Goal: Task Accomplishment & Management: Manage account settings

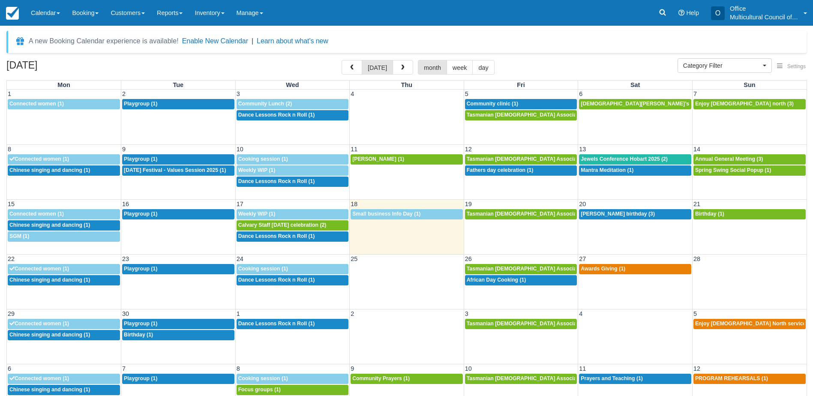
select select
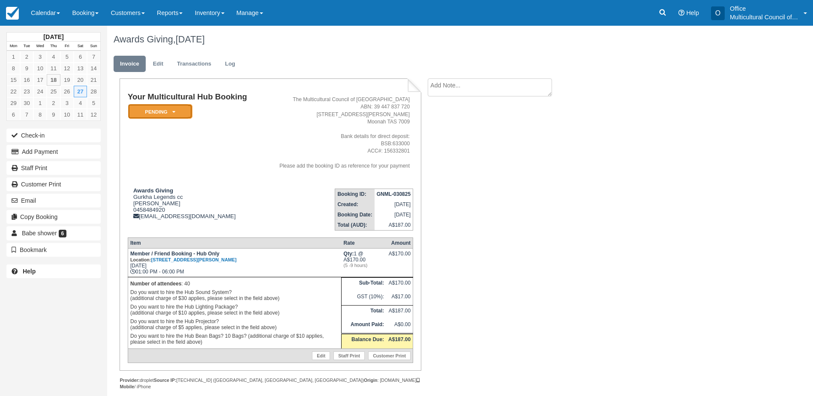
click at [174, 111] on icon at bounding box center [173, 111] width 3 height 5
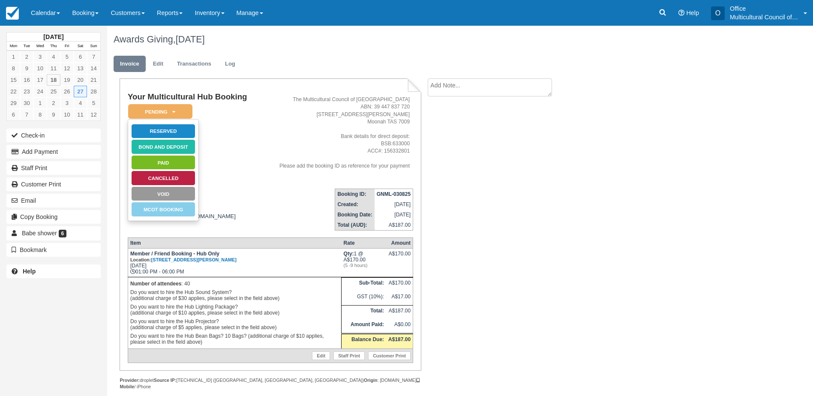
click at [257, 180] on td "Your Multicultural Hub Booking Pending   Reserved Bond and deposit Paid Cancell…" at bounding box center [194, 137] width 133 height 89
click at [182, 112] on em "Pending" at bounding box center [160, 111] width 64 height 15
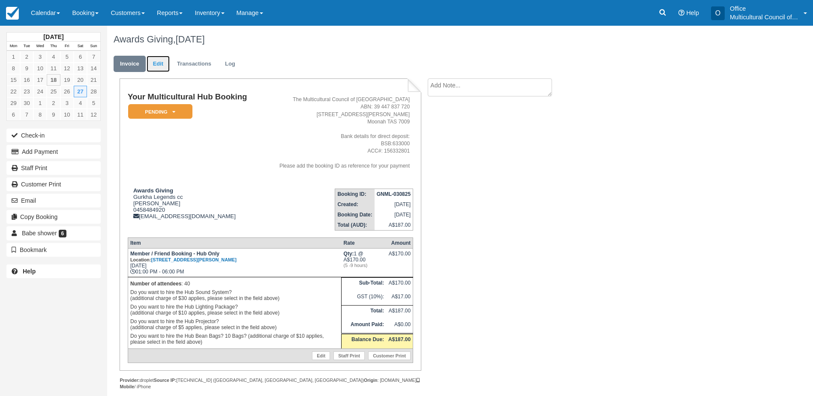
click at [164, 64] on link "Edit" at bounding box center [158, 64] width 23 height 17
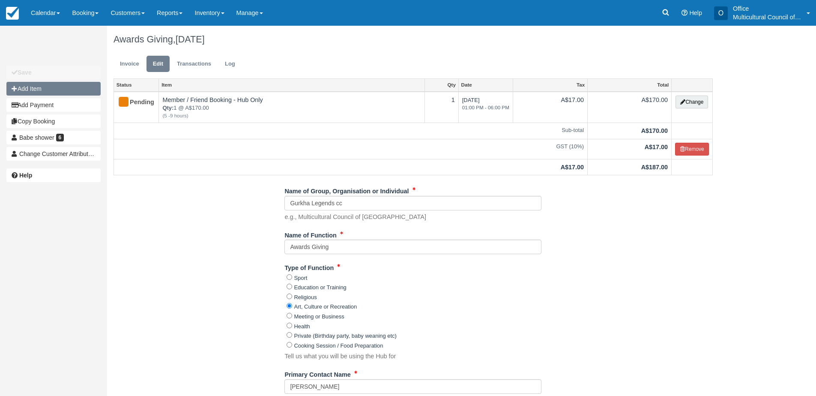
click at [48, 91] on button "Add Item" at bounding box center [53, 89] width 94 height 14
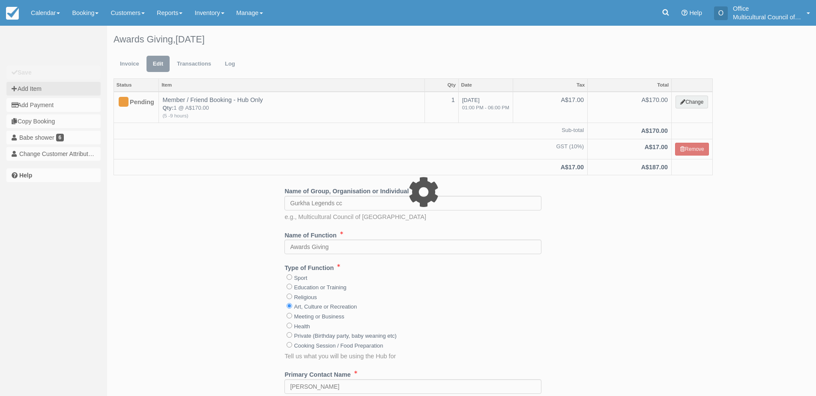
type input "0.00"
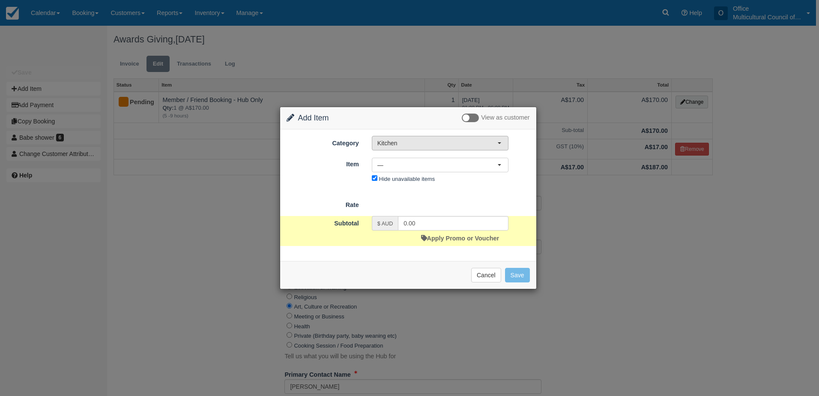
click at [424, 145] on span "Kitchen" at bounding box center [437, 143] width 120 height 9
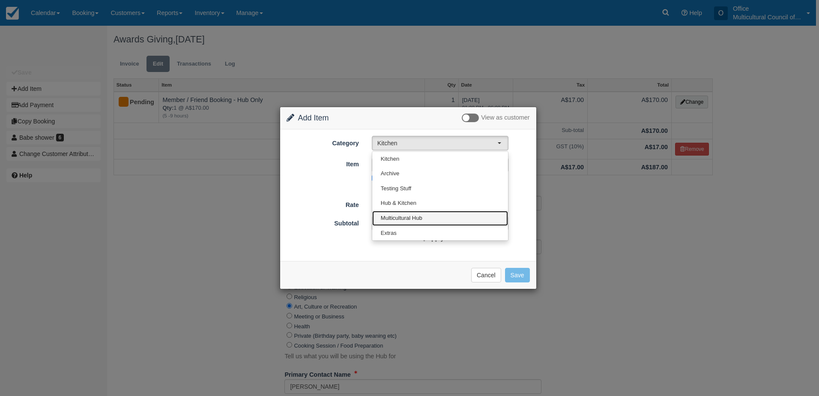
click at [425, 219] on link "Multicultural Hub" at bounding box center [440, 218] width 136 height 15
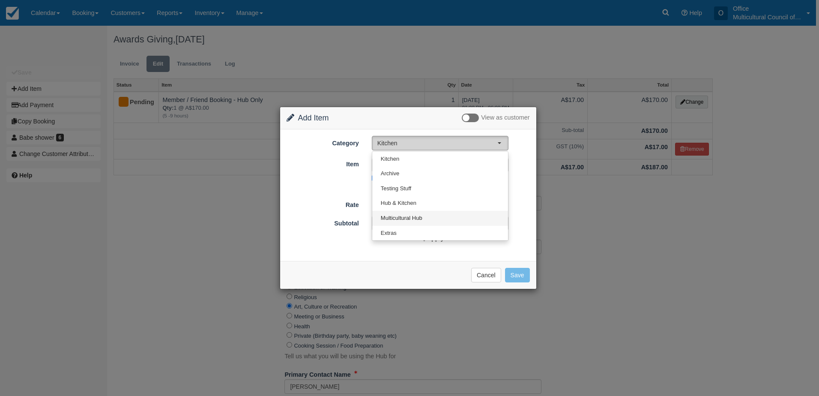
select select "2"
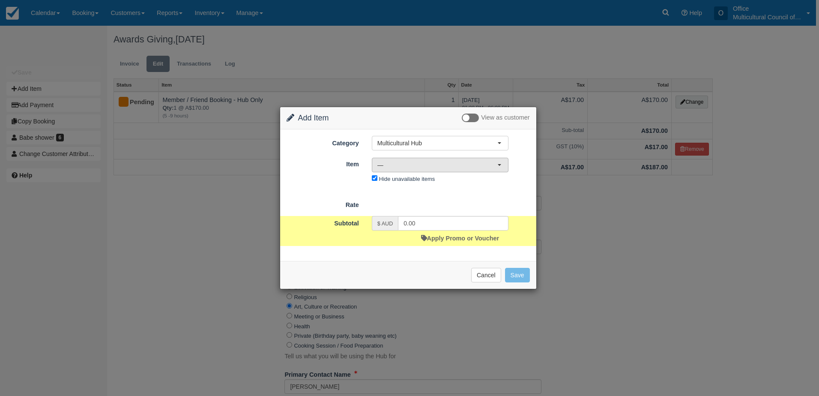
click at [462, 164] on span "—" at bounding box center [437, 165] width 120 height 9
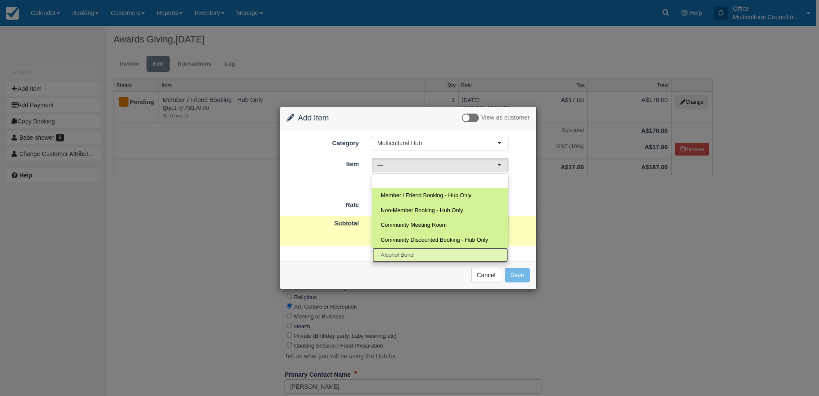
click at [436, 249] on link "Alcohol Bond" at bounding box center [440, 255] width 136 height 15
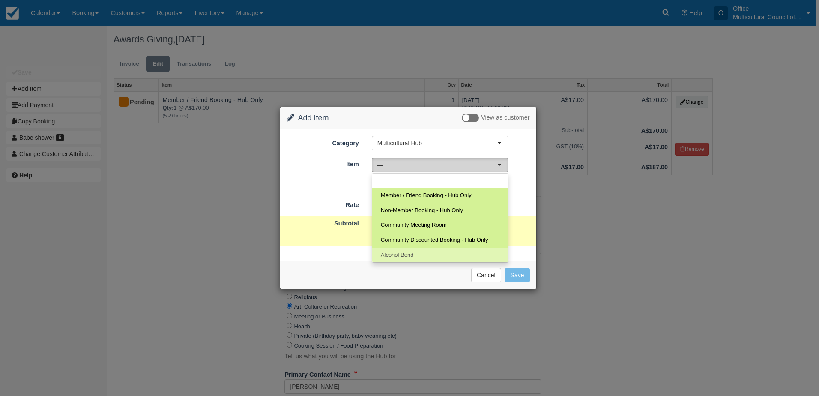
select select "51"
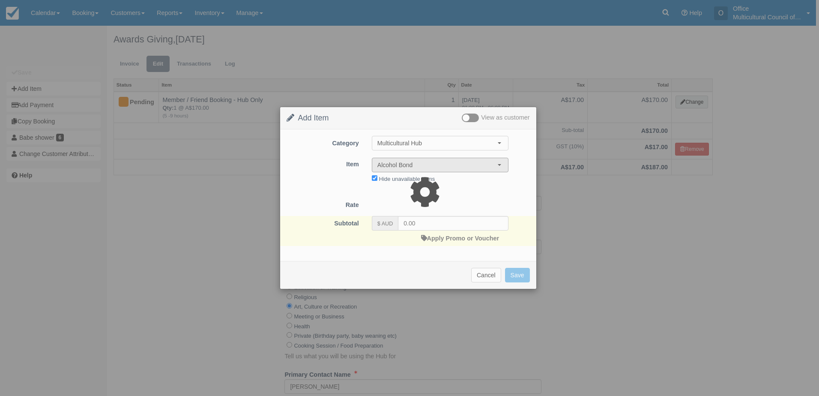
select select "08:00"
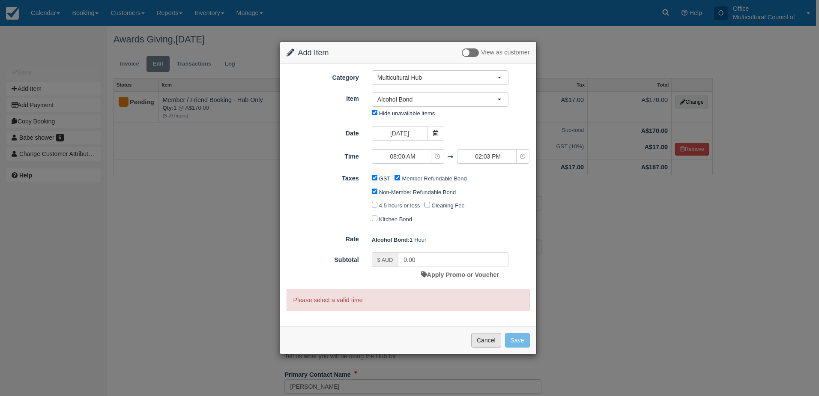
click at [475, 339] on button "Cancel" at bounding box center [486, 340] width 30 height 15
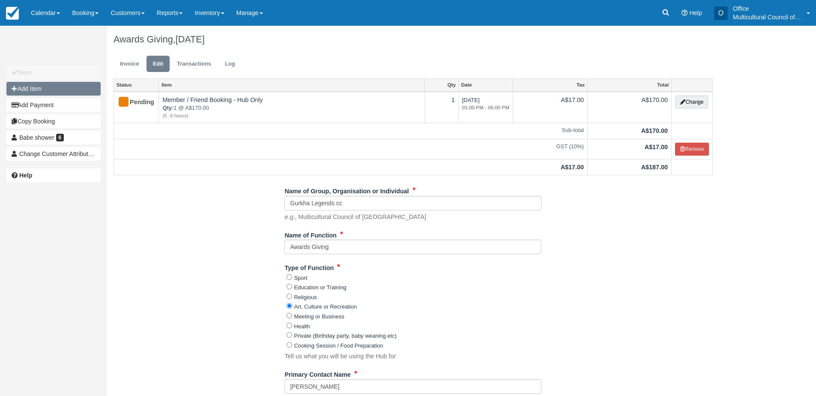
click at [77, 85] on button "Add Item" at bounding box center [53, 89] width 94 height 14
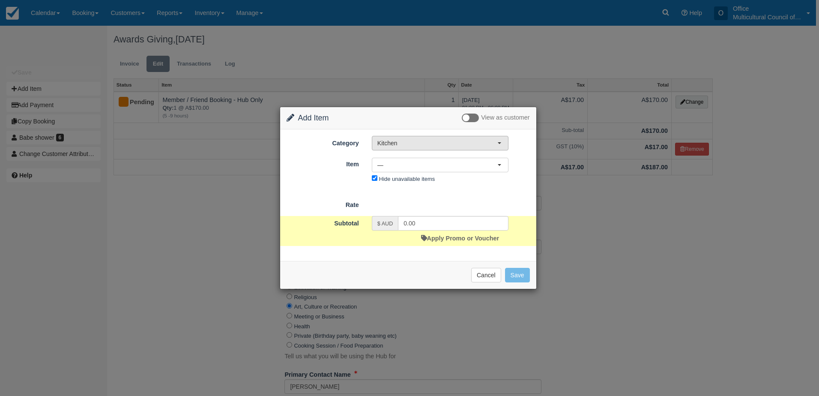
click at [425, 146] on span "Kitchen" at bounding box center [437, 143] width 120 height 9
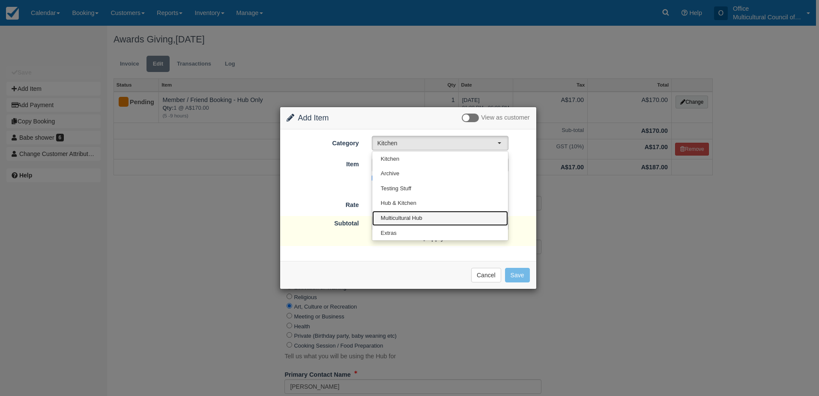
click at [428, 216] on link "Multicultural Hub" at bounding box center [440, 218] width 136 height 15
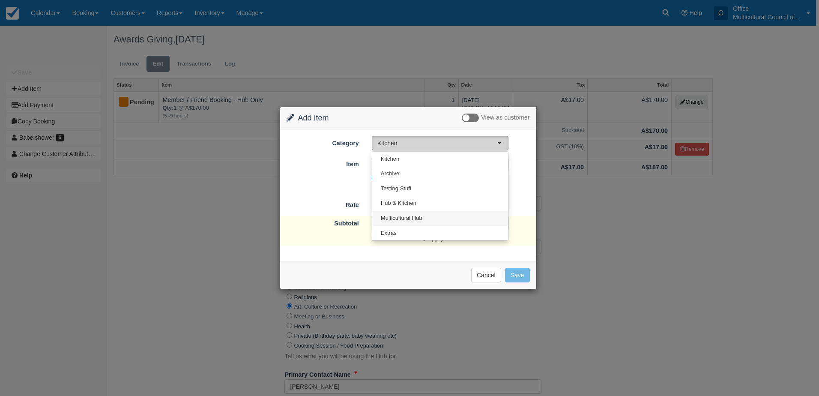
select select "2"
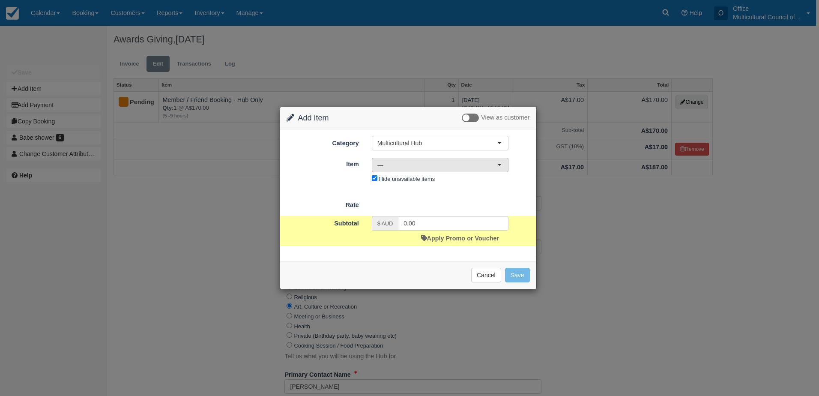
click at [440, 164] on span "—" at bounding box center [437, 165] width 120 height 9
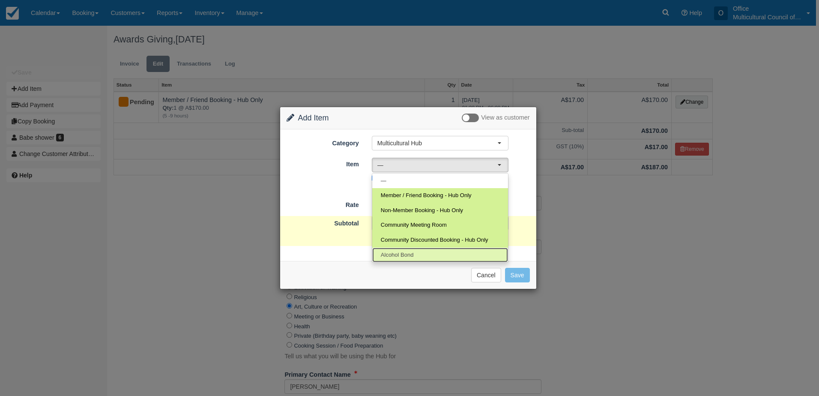
click at [430, 252] on link "Alcohol Bond" at bounding box center [440, 255] width 136 height 15
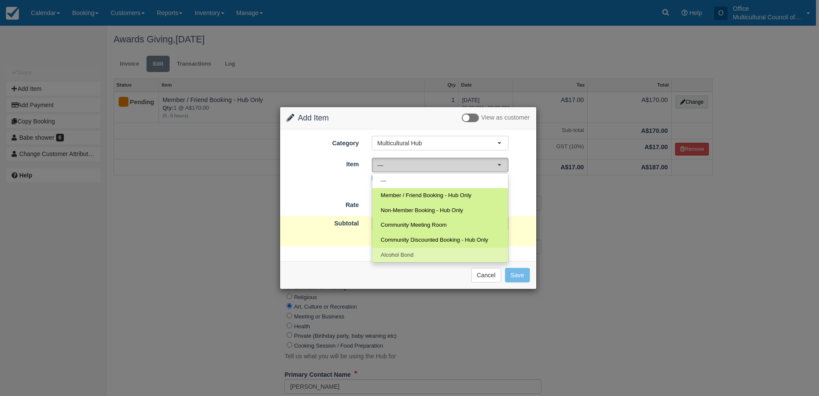
select select "51"
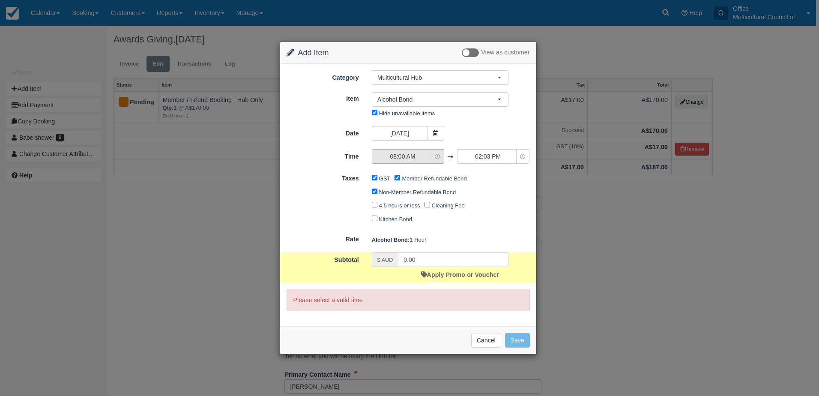
click at [419, 158] on span "08:00 AM" at bounding box center [402, 156] width 61 height 9
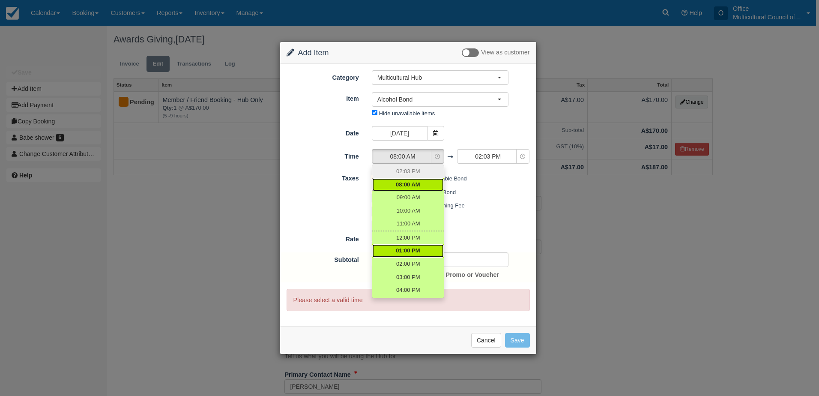
click at [418, 248] on span "01:00 PM" at bounding box center [408, 251] width 24 height 8
select select "13:00"
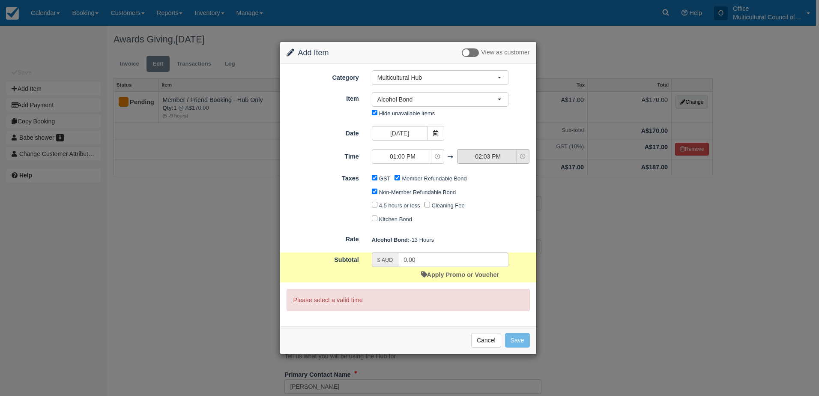
click at [491, 157] on span "02:03 PM" at bounding box center [488, 156] width 61 height 9
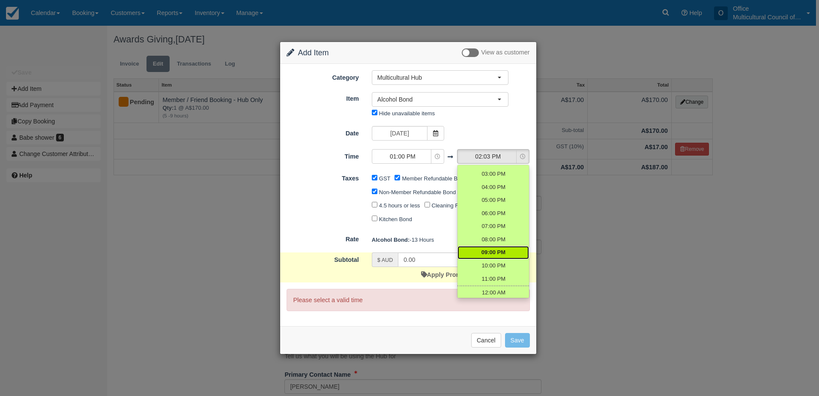
scroll to position [92, 0]
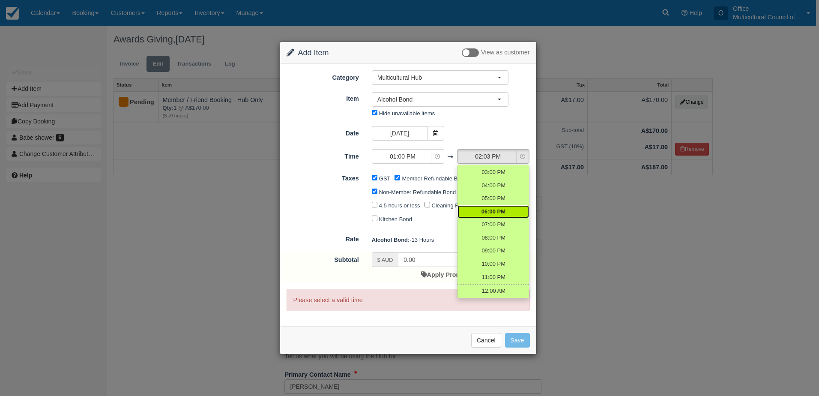
click at [485, 214] on span "06:00 PM" at bounding box center [494, 212] width 24 height 8
select select "18:00"
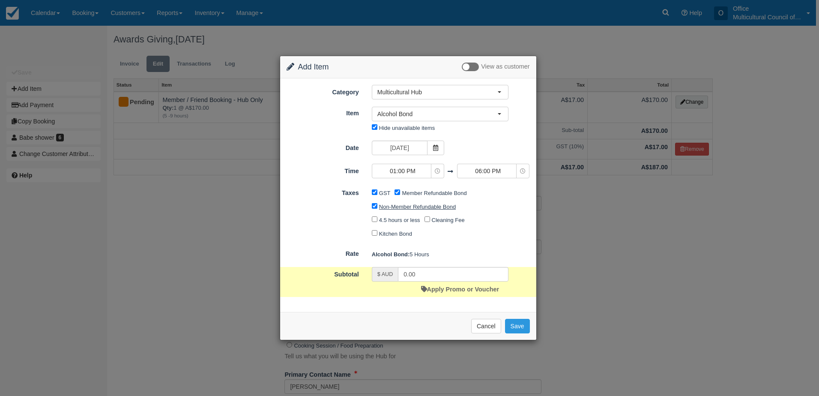
click at [380, 206] on label "Non-Member Refundable Bond" at bounding box center [417, 207] width 77 height 6
click at [377, 206] on input "Non-Member Refundable Bond" at bounding box center [375, 206] width 6 height 6
checkbox input "false"
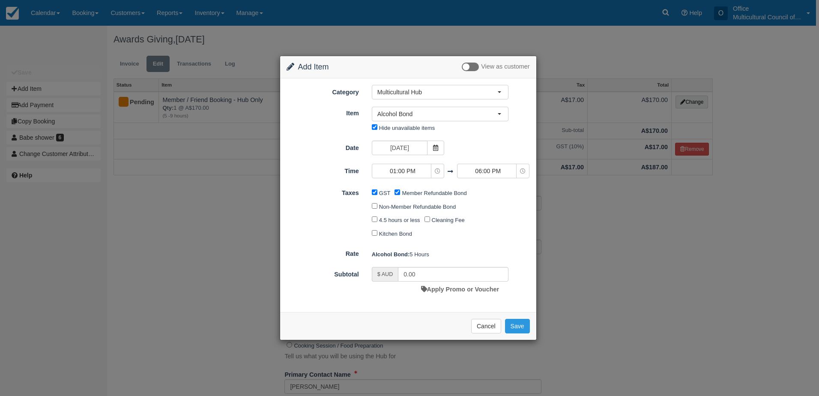
click at [375, 195] on div "GST" at bounding box center [383, 193] width 23 height 14
click at [374, 192] on input "GST" at bounding box center [375, 192] width 6 height 6
click at [514, 331] on button "Save" at bounding box center [517, 326] width 25 height 15
checkbox input "false"
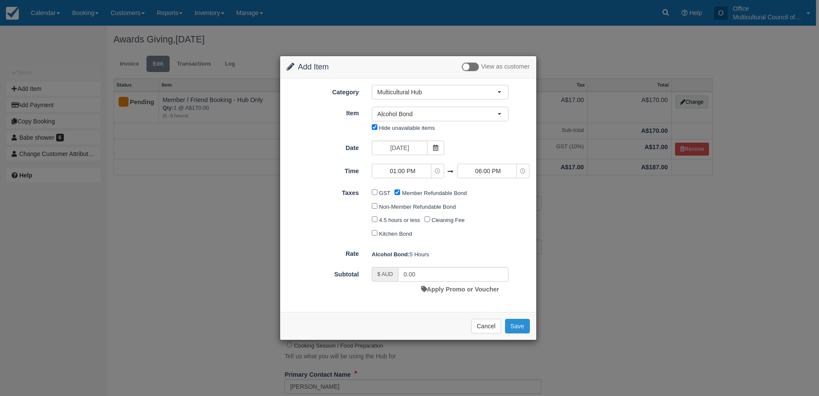
checkbox input "false"
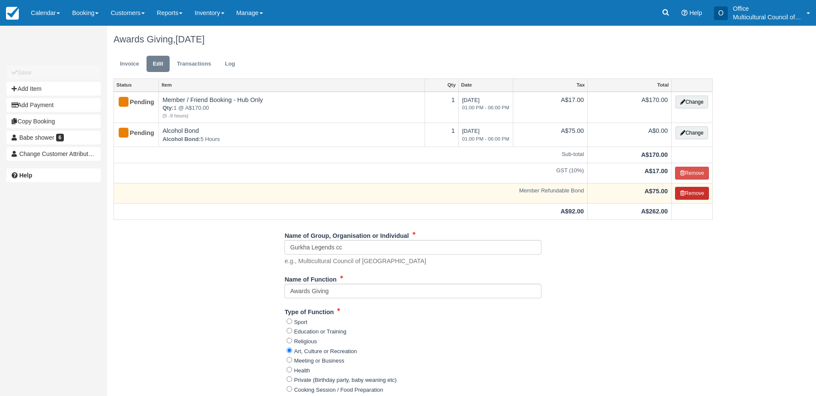
click at [684, 197] on button "Remove" at bounding box center [692, 193] width 34 height 13
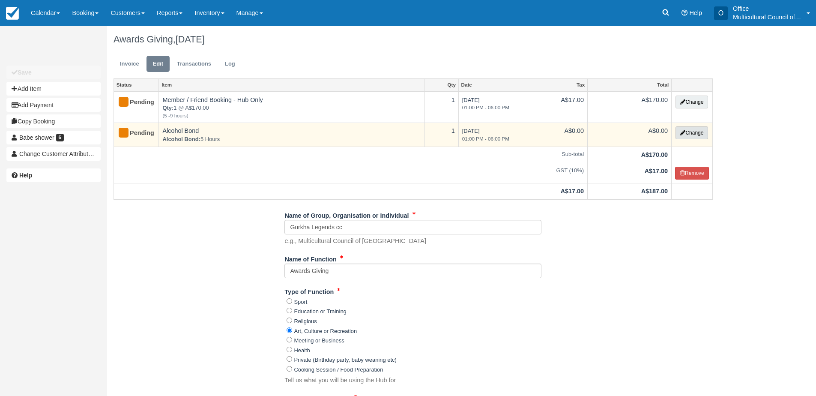
click at [691, 135] on button "Change" at bounding box center [692, 132] width 33 height 13
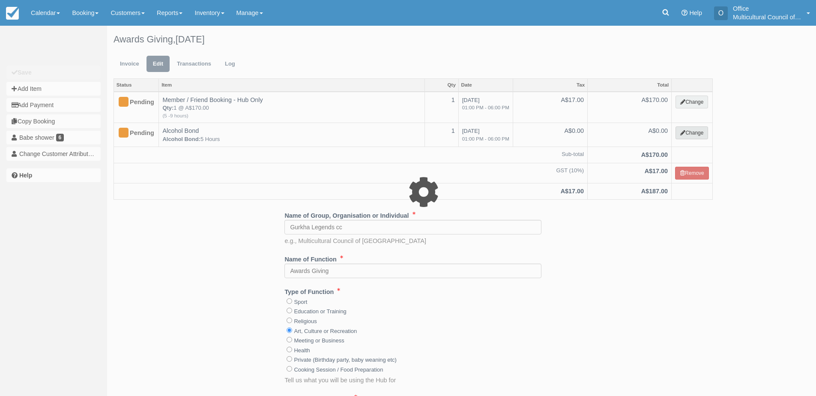
select select "2"
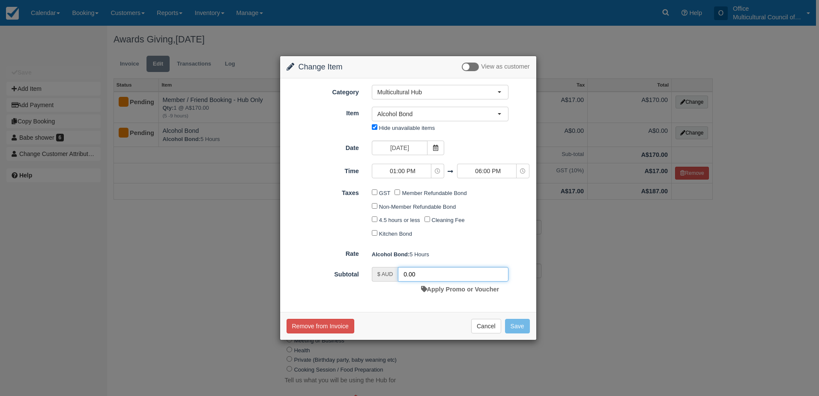
drag, startPoint x: 420, startPoint y: 273, endPoint x: 394, endPoint y: 278, distance: 26.5
click at [394, 278] on div "$ AUD 0.00" at bounding box center [440, 274] width 137 height 15
type input "300"
click at [510, 324] on button "Save" at bounding box center [517, 326] width 25 height 15
checkbox input "false"
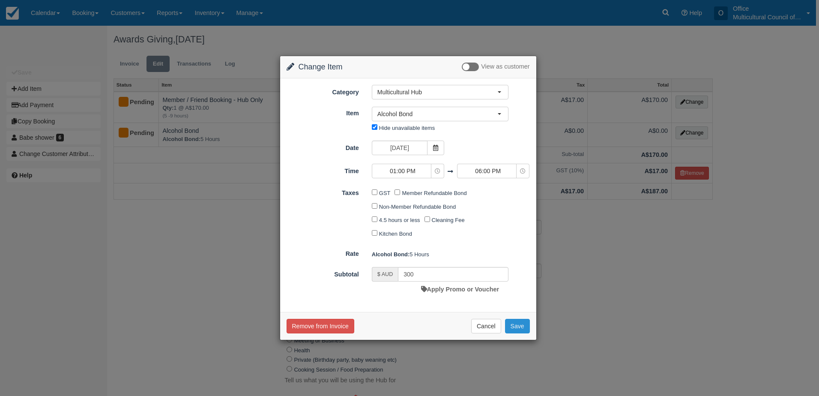
checkbox input "false"
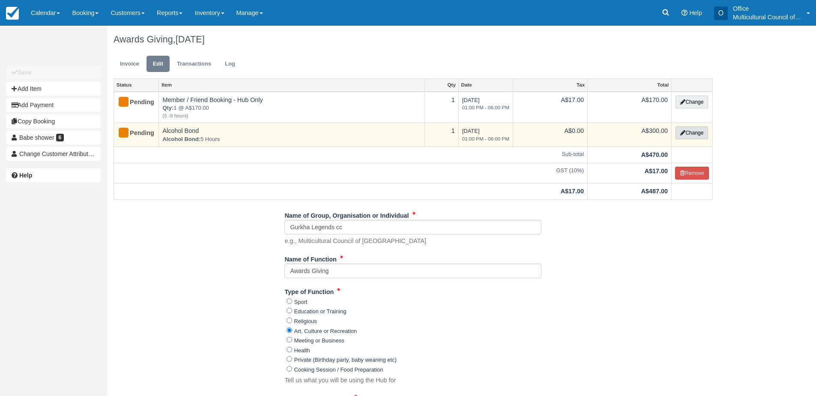
click at [685, 133] on button "Change" at bounding box center [692, 132] width 33 height 13
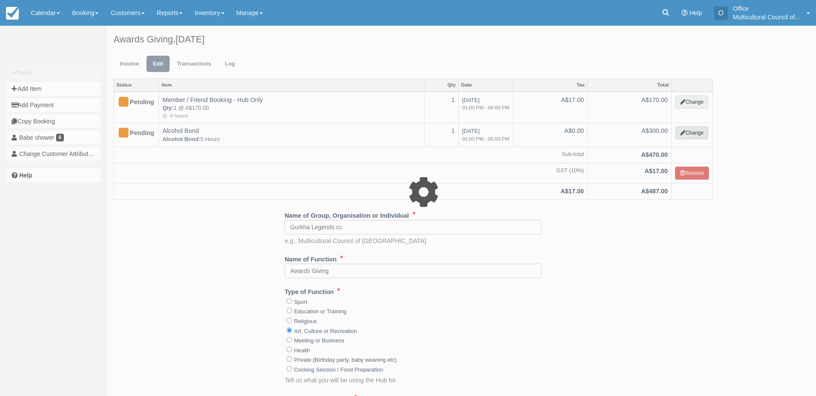
select select "2"
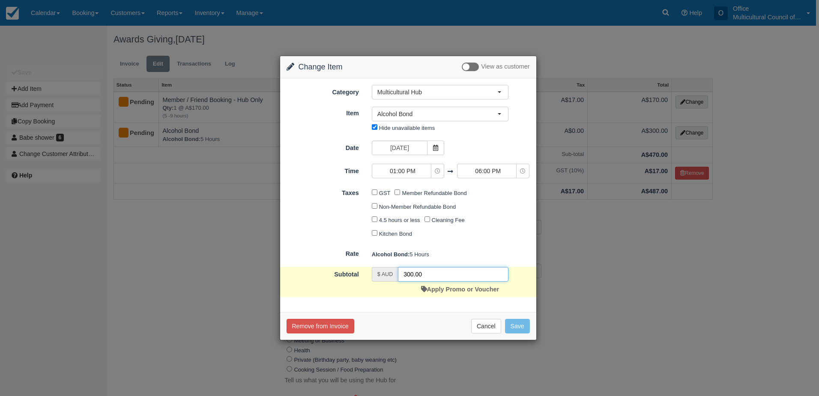
drag, startPoint x: 431, startPoint y: 273, endPoint x: 399, endPoint y: 278, distance: 32.1
click at [399, 278] on input "300.00" at bounding box center [453, 274] width 110 height 15
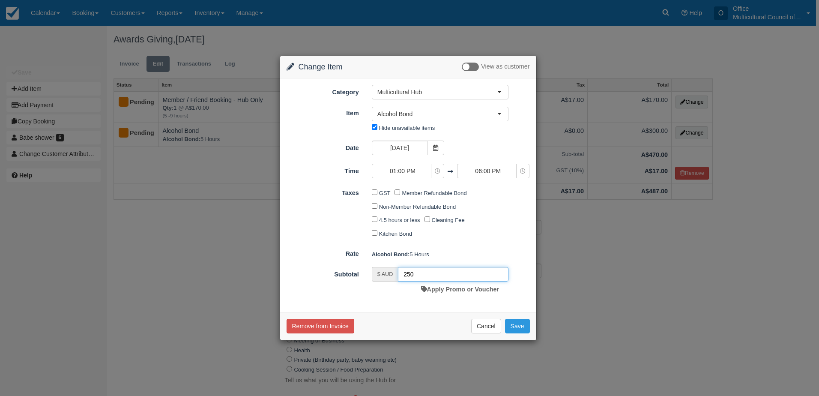
drag, startPoint x: 415, startPoint y: 275, endPoint x: 390, endPoint y: 278, distance: 24.7
click at [390, 278] on div "$ AUD 250" at bounding box center [440, 274] width 137 height 15
type input "300"
click at [510, 325] on button "Save" at bounding box center [517, 326] width 25 height 15
checkbox input "false"
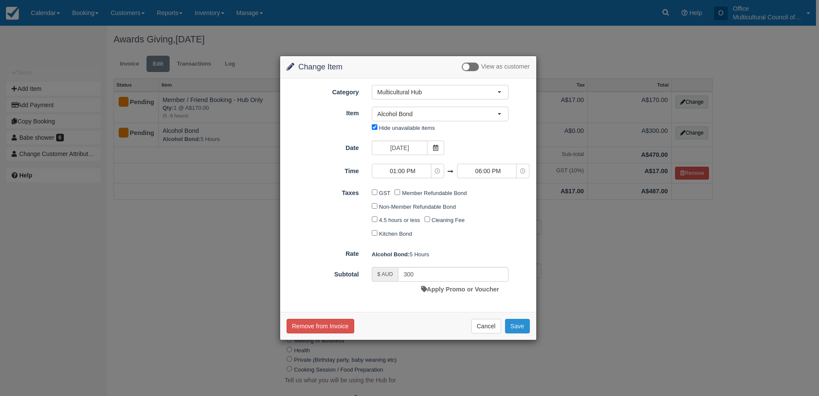
checkbox input "false"
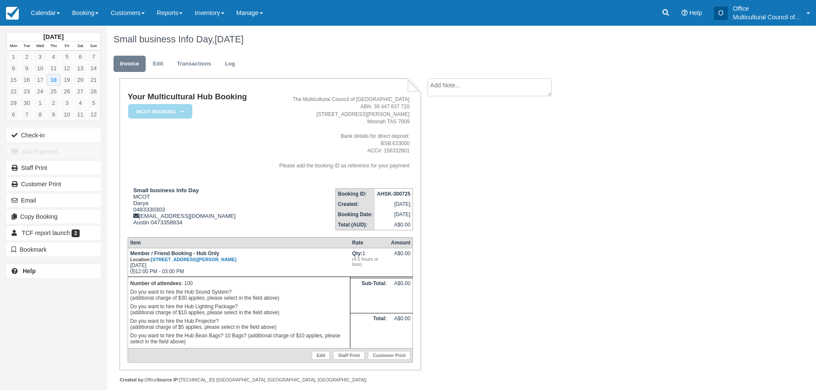
drag, startPoint x: 639, startPoint y: 229, endPoint x: 616, endPoint y: 203, distance: 35.2
click at [639, 229] on div "Small business Info Day, [DATE] Invoice Edit Transactions Log Your Multicultura…" at bounding box center [413, 214] width 612 height 376
click at [39, 12] on link "Calendar" at bounding box center [45, 13] width 41 height 26
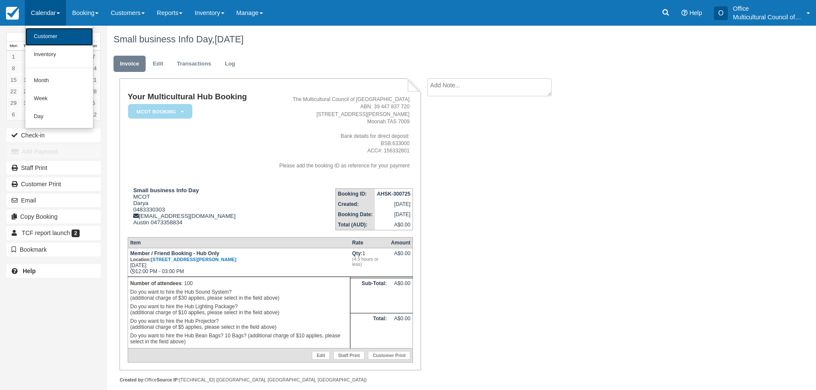
click at [40, 39] on link "Customer" at bounding box center [59, 37] width 68 height 18
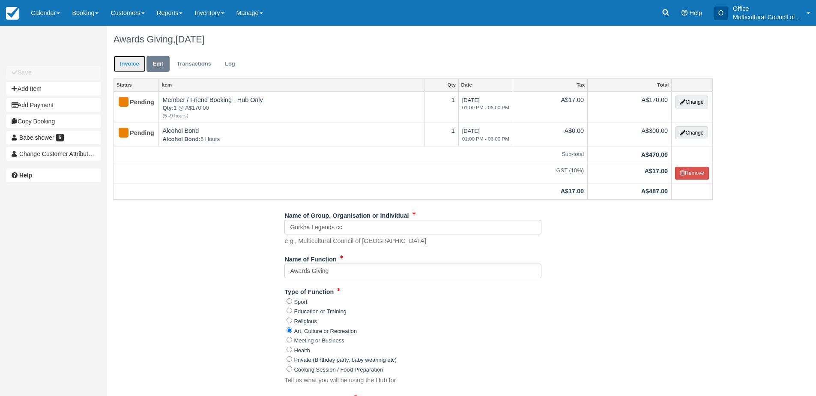
click at [128, 62] on link "Invoice" at bounding box center [130, 64] width 32 height 17
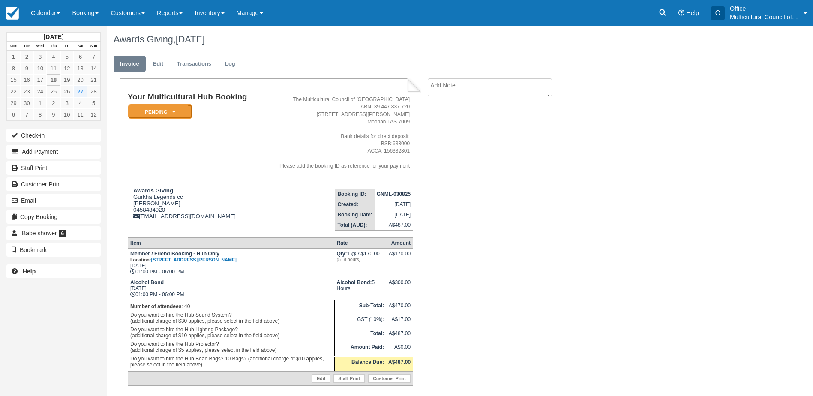
click at [170, 114] on em "Pending" at bounding box center [160, 111] width 64 height 15
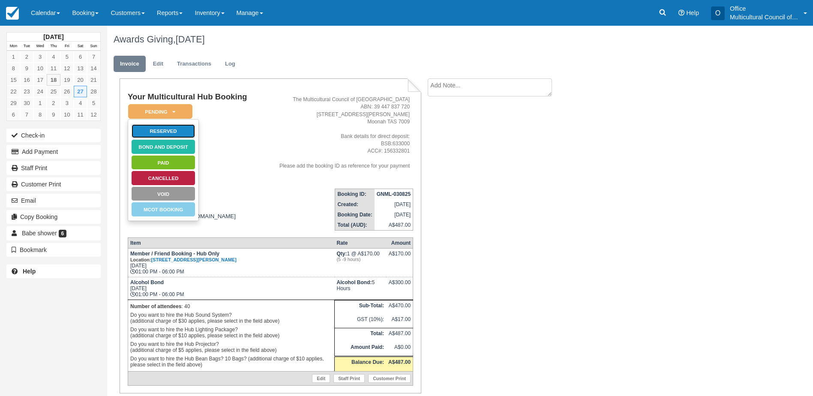
click at [168, 130] on link "Reserved" at bounding box center [163, 131] width 64 height 15
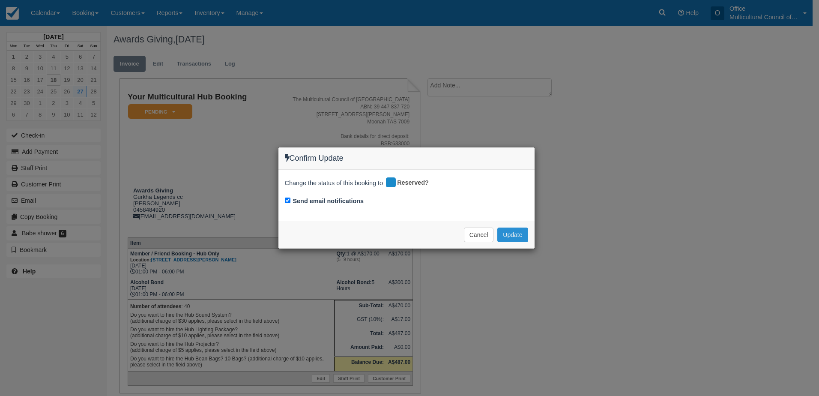
click at [505, 238] on button "Update" at bounding box center [512, 234] width 30 height 15
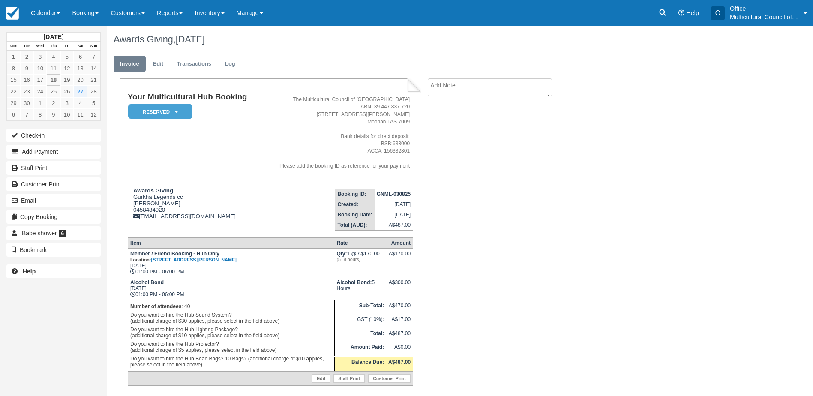
click at [458, 84] on textarea at bounding box center [490, 87] width 124 height 18
type textarea "23rd Sup for induction 12pm"
click at [446, 144] on li "23rd Sup for induction 12pm Create Show on invoice" at bounding box center [500, 111] width 144 height 67
click at [446, 143] on button "Create" at bounding box center [447, 136] width 39 height 15
drag, startPoint x: 375, startPoint y: 193, endPoint x: 410, endPoint y: 195, distance: 34.7
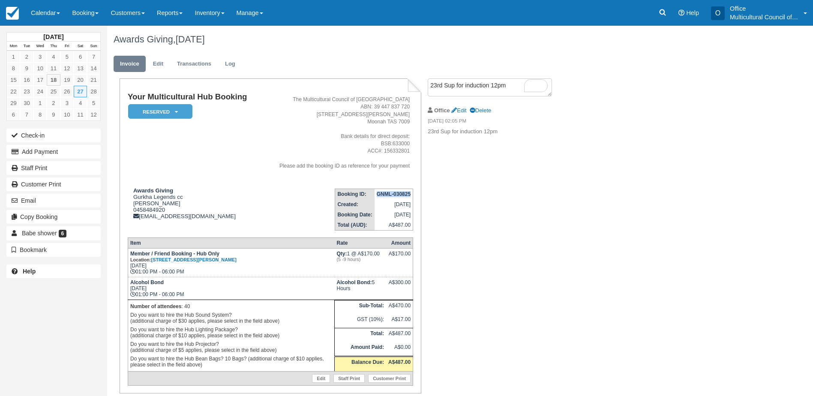
click at [410, 195] on td "GNML-030825" at bounding box center [393, 194] width 39 height 11
copy strong "GNML-030825"
drag, startPoint x: 132, startPoint y: 202, endPoint x: 154, endPoint y: 203, distance: 22.3
click at [154, 203] on div "Awards Giving Gurkha Legends cc Prakash UPRETI 0458484920 amritaprakash25@gmail…" at bounding box center [194, 203] width 133 height 32
copy div "Prakash"
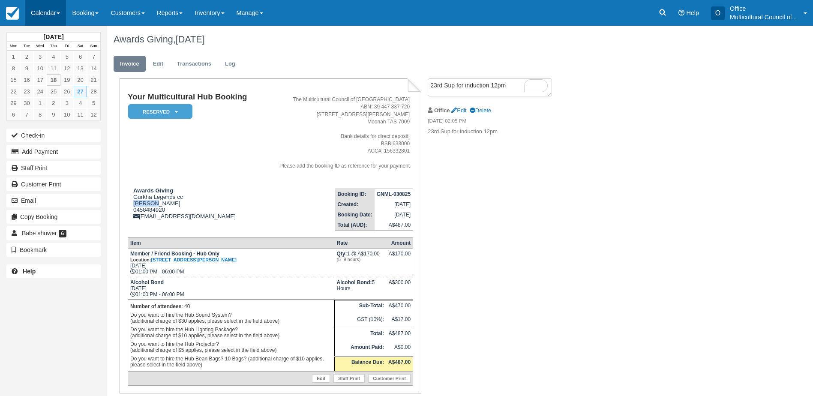
click at [46, 13] on link "Calendar" at bounding box center [45, 13] width 41 height 26
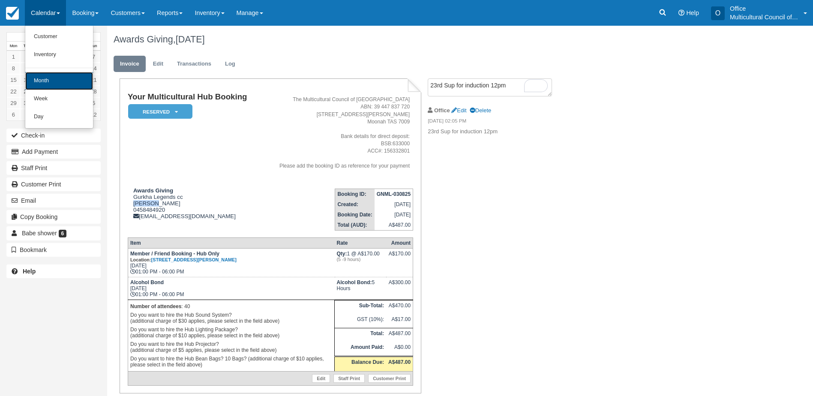
click at [61, 73] on link "Month" at bounding box center [59, 81] width 68 height 18
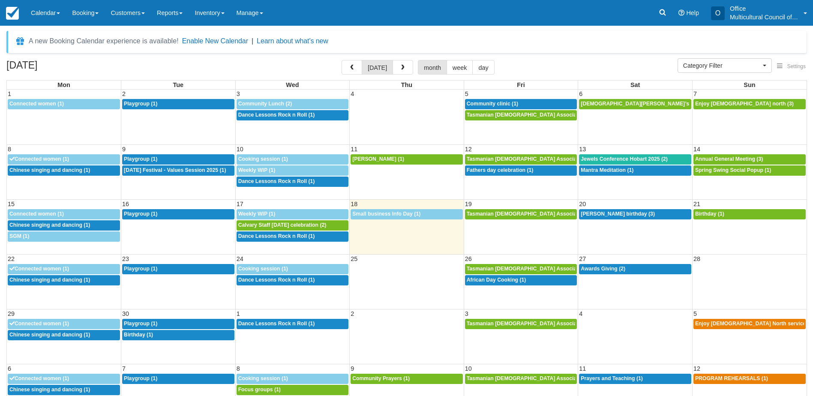
select select
click at [400, 66] on span "button" at bounding box center [403, 68] width 6 height 6
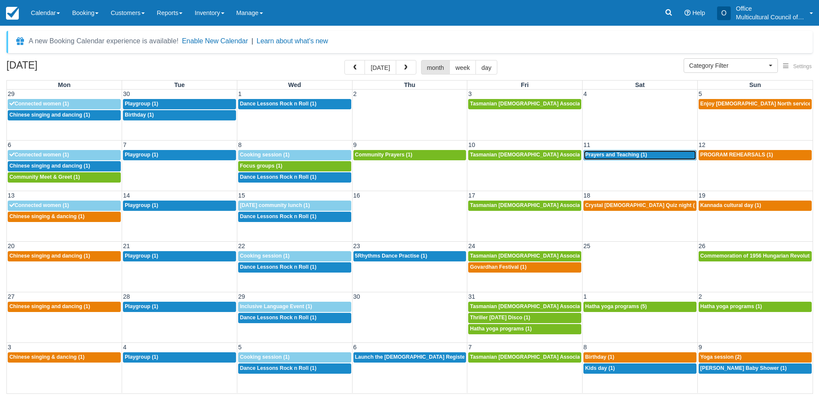
click at [613, 156] on span "Prayers and Teaching (1)" at bounding box center [616, 155] width 62 height 6
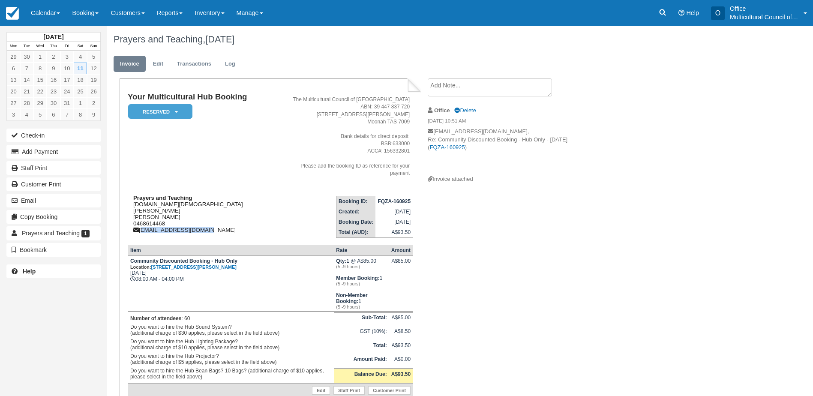
drag, startPoint x: 208, startPoint y: 216, endPoint x: 141, endPoint y: 218, distance: 67.7
click at [141, 218] on div "Prayers and Teaching [DOMAIN_NAME][DEMOGRAPHIC_DATA][PERSON_NAME] [PERSON_NAME]…" at bounding box center [205, 214] width 154 height 39
copy div "[EMAIL_ADDRESS][DOMAIN_NAME]"
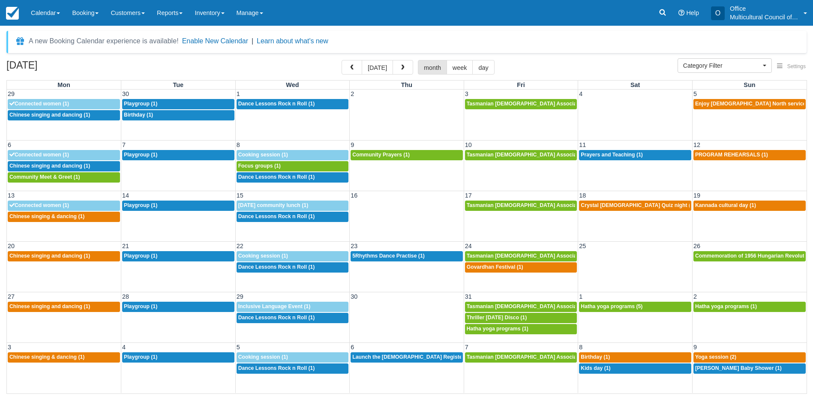
select select
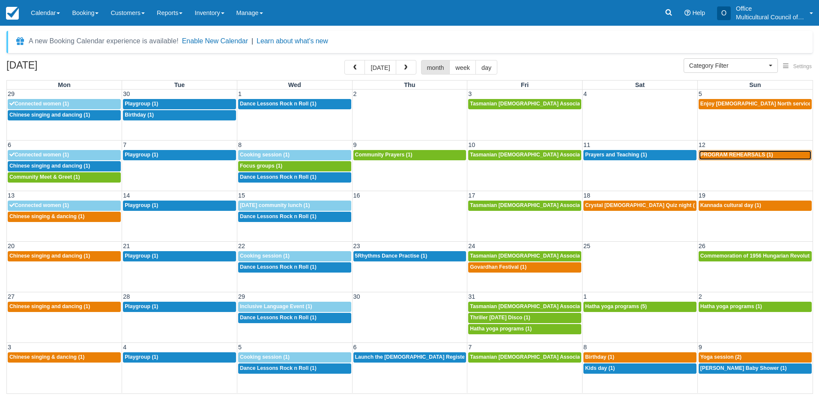
click at [721, 154] on span "PROGRAM REHEARSALS (1)" at bounding box center [736, 155] width 73 height 6
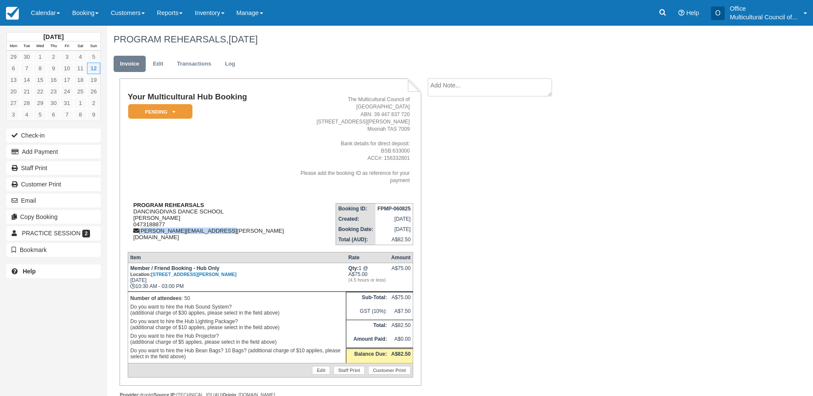
drag, startPoint x: 207, startPoint y: 216, endPoint x: 141, endPoint y: 216, distance: 65.6
click at [141, 216] on div "PROGRAM REHEARSALS DANCINGDIVAS DANCE SCHOOL [PERSON_NAME] 0473188877 [PERSON_N…" at bounding box center [211, 221] width 167 height 39
copy div "[PERSON_NAME][EMAIL_ADDRESS][PERSON_NAME][DOMAIN_NAME]"
click at [48, 12] on link "Calendar" at bounding box center [45, 13] width 41 height 26
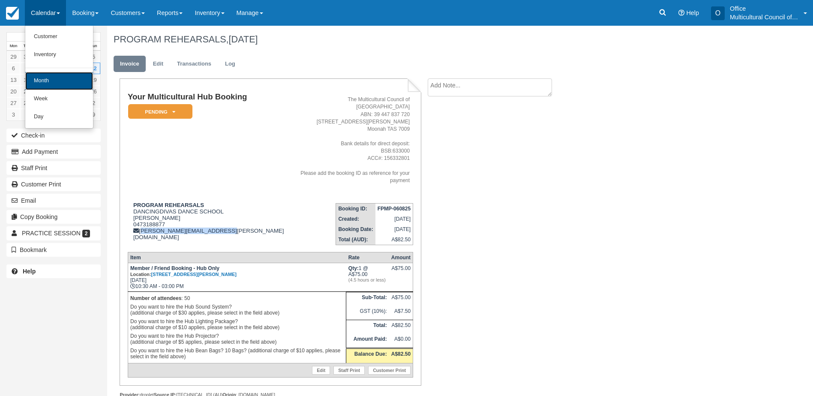
click at [70, 83] on link "Month" at bounding box center [59, 81] width 68 height 18
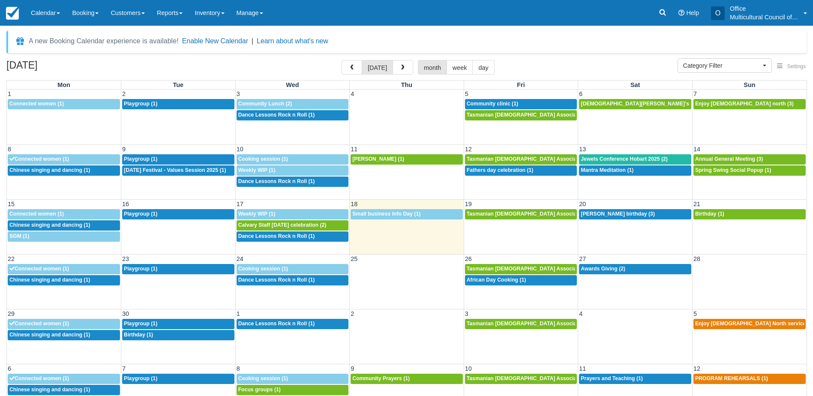
select select
click at [400, 67] on span "button" at bounding box center [403, 68] width 6 height 6
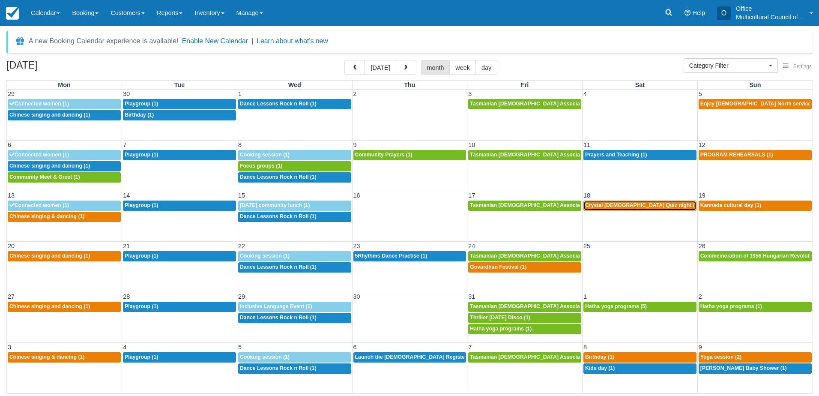
click at [629, 208] on span "Crystal [DEMOGRAPHIC_DATA] Quiz night (2)" at bounding box center [642, 205] width 114 height 6
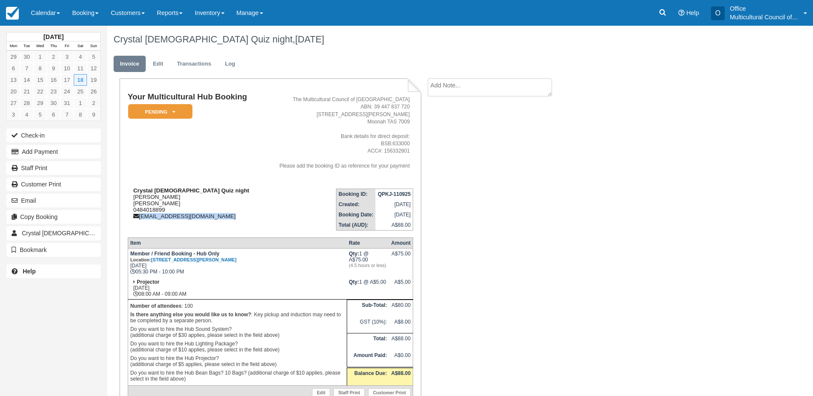
drag, startPoint x: 212, startPoint y: 217, endPoint x: 139, endPoint y: 219, distance: 72.9
click at [139, 219] on div "Crystal [DEMOGRAPHIC_DATA] Quiz night [PERSON_NAME] [PERSON_NAME] 0484018899 [E…" at bounding box center [195, 203] width 134 height 32
copy div "[EMAIL_ADDRESS][DOMAIN_NAME]"
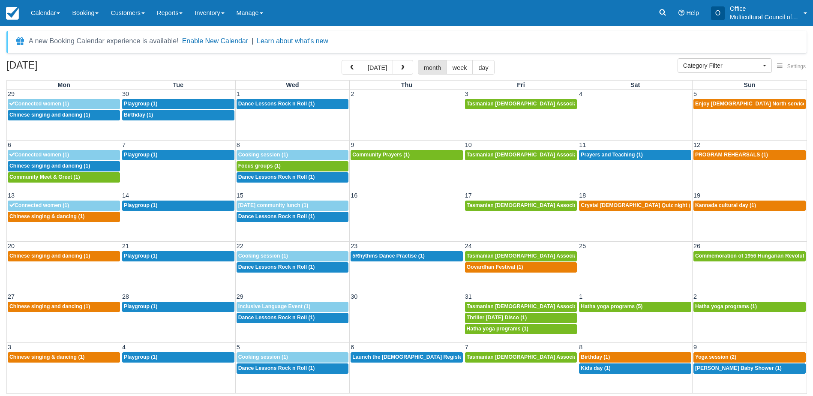
select select
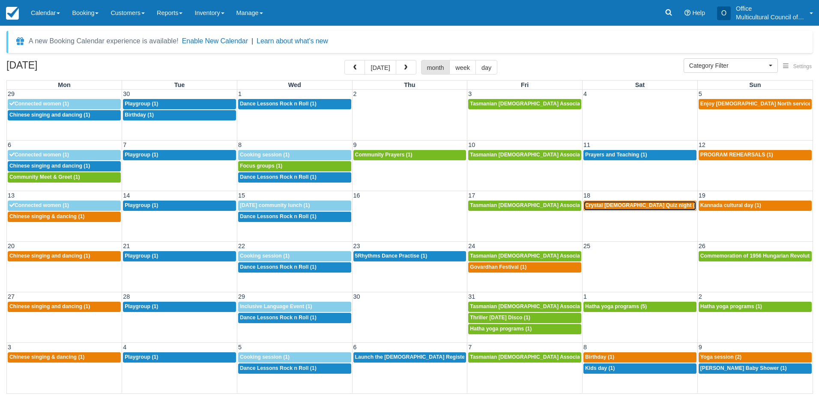
click at [611, 205] on span "Crystal [DEMOGRAPHIC_DATA] Quiz night (2)" at bounding box center [642, 205] width 114 height 6
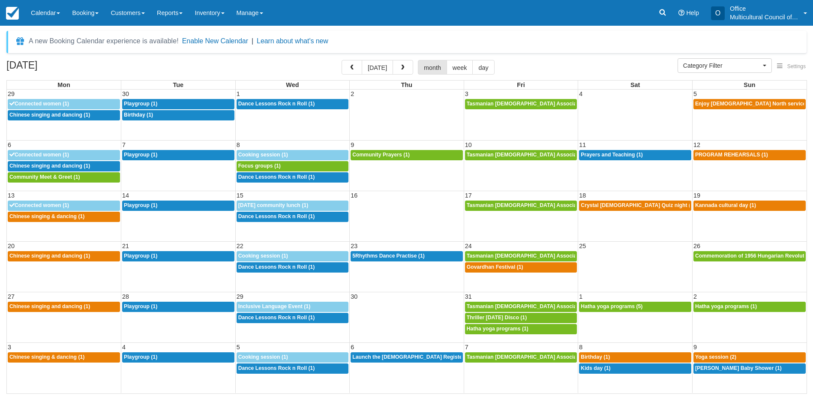
select select
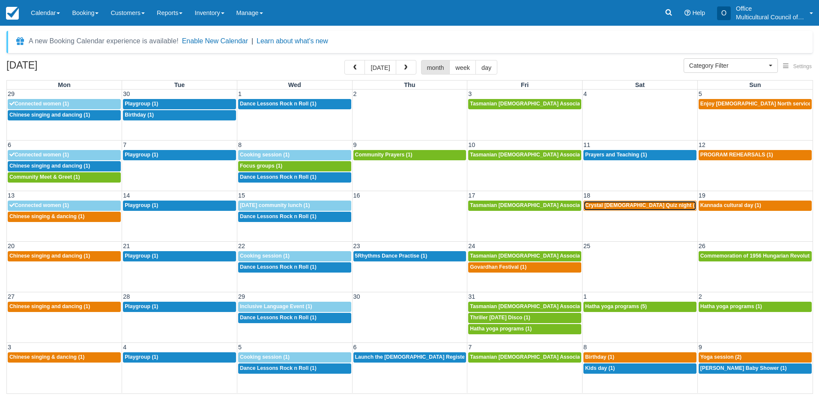
click at [612, 206] on span "Crystal [DEMOGRAPHIC_DATA] Quiz night (2)" at bounding box center [642, 205] width 114 height 6
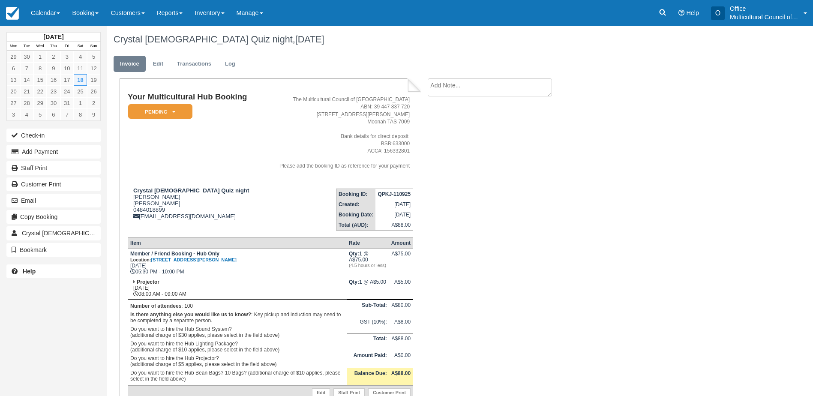
drag, startPoint x: 50, startPoint y: 9, endPoint x: 60, endPoint y: 42, distance: 34.8
click at [50, 9] on link "Calendar" at bounding box center [45, 13] width 41 height 26
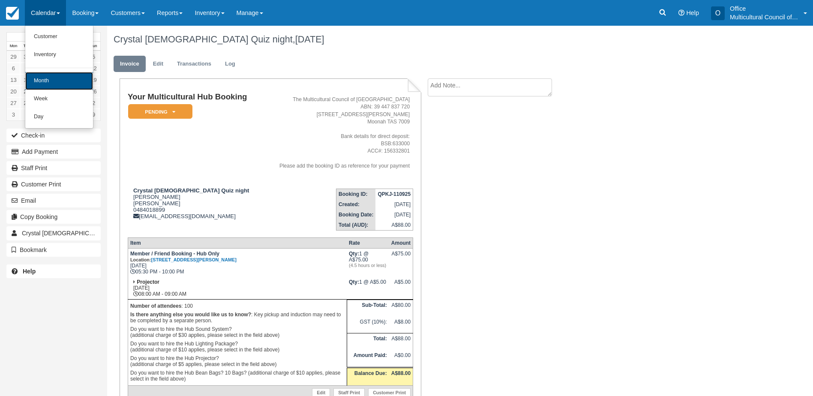
click at [63, 84] on link "Month" at bounding box center [59, 81] width 68 height 18
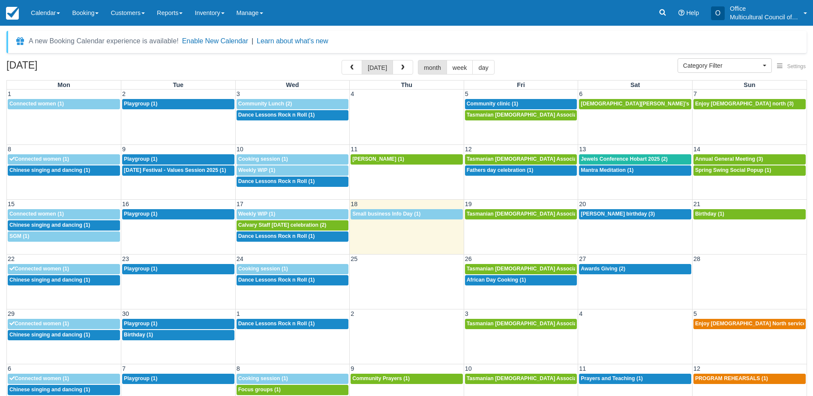
select select
click at [400, 66] on span "button" at bounding box center [403, 68] width 6 height 6
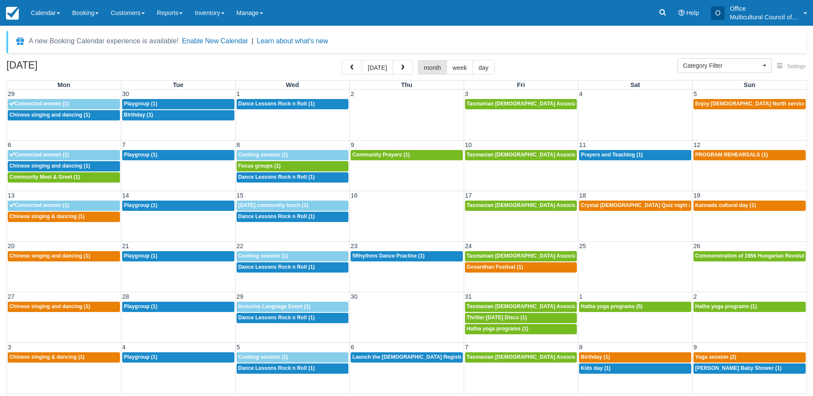
select select
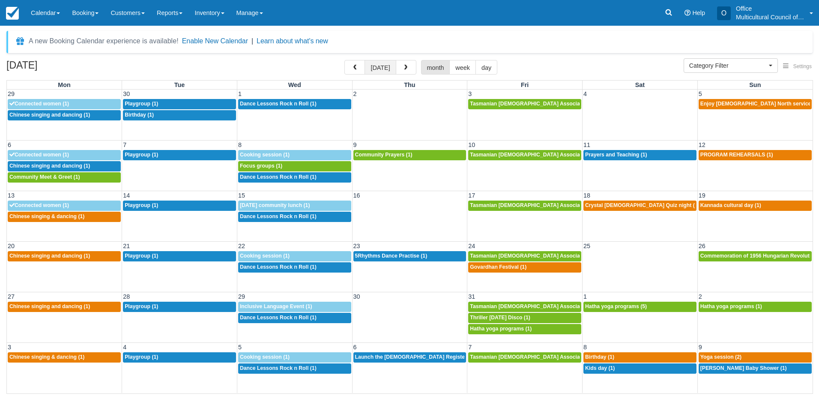
click at [378, 61] on button "today" at bounding box center [380, 67] width 31 height 15
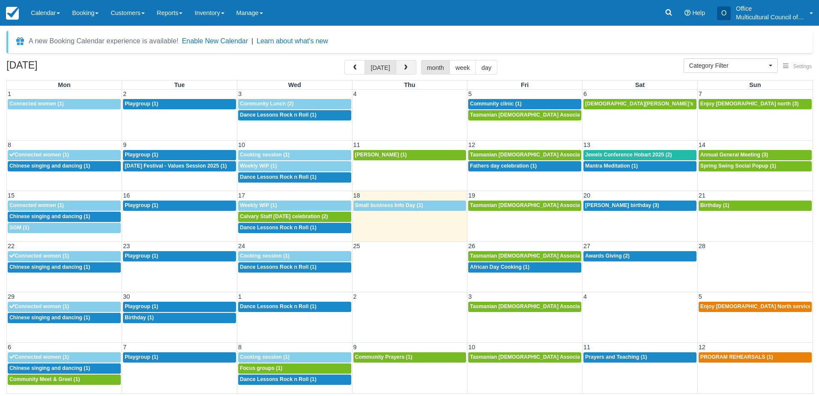
click at [403, 68] on span "button" at bounding box center [406, 68] width 6 height 6
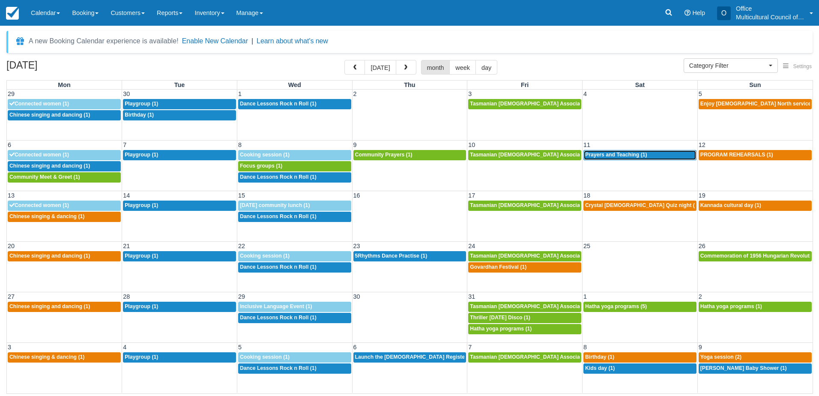
click at [651, 157] on div "8a Prayers and Teaching (1)" at bounding box center [640, 155] width 110 height 7
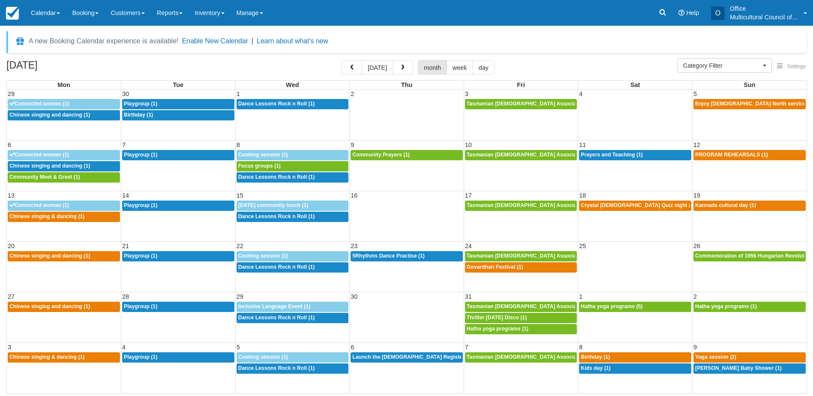
select select
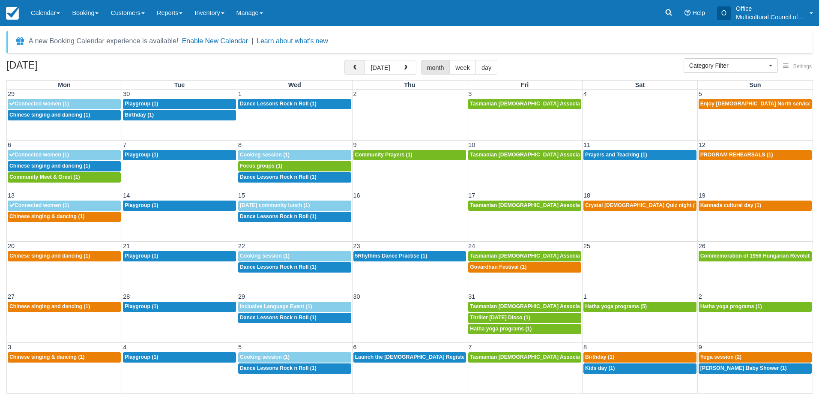
click at [358, 65] on span "button" at bounding box center [355, 68] width 6 height 6
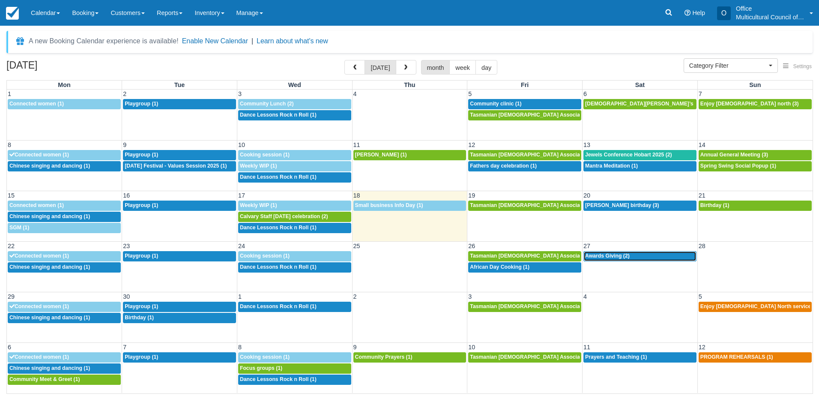
click at [614, 254] on span "Awards Giving (2)" at bounding box center [607, 256] width 45 height 6
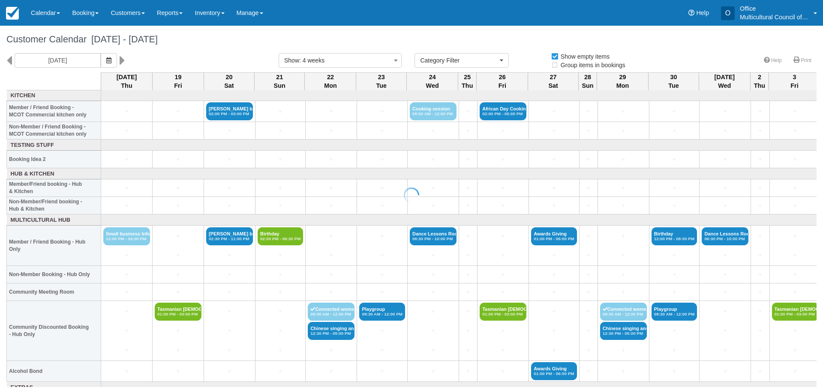
select select
